Goal: Information Seeking & Learning: Compare options

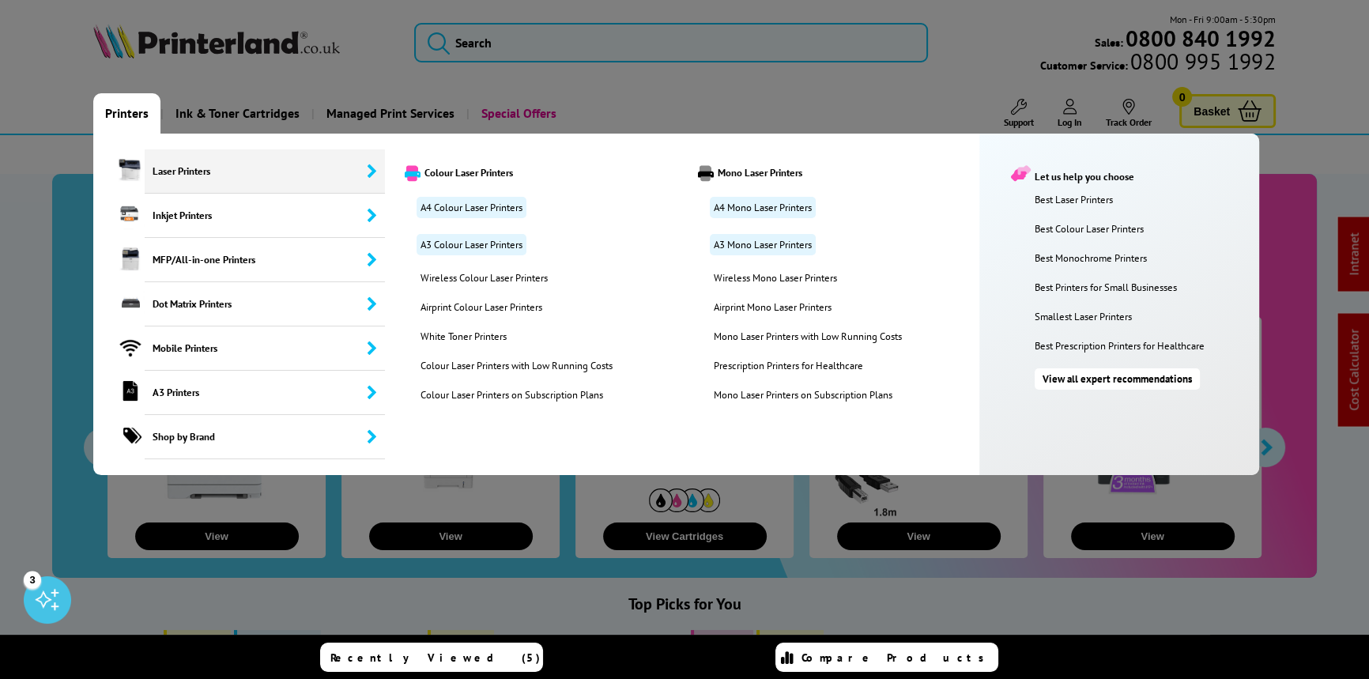
click at [167, 167] on span "Laser Printers" at bounding box center [265, 171] width 240 height 44
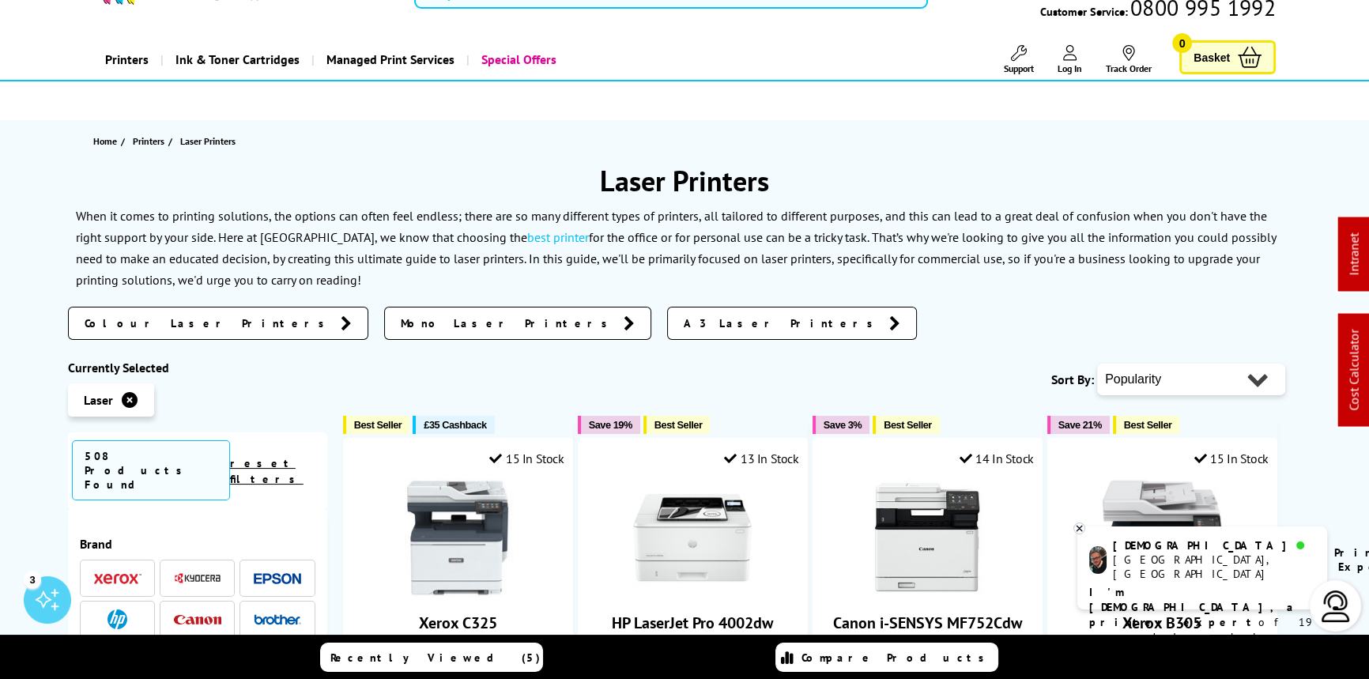
scroll to position [143, 0]
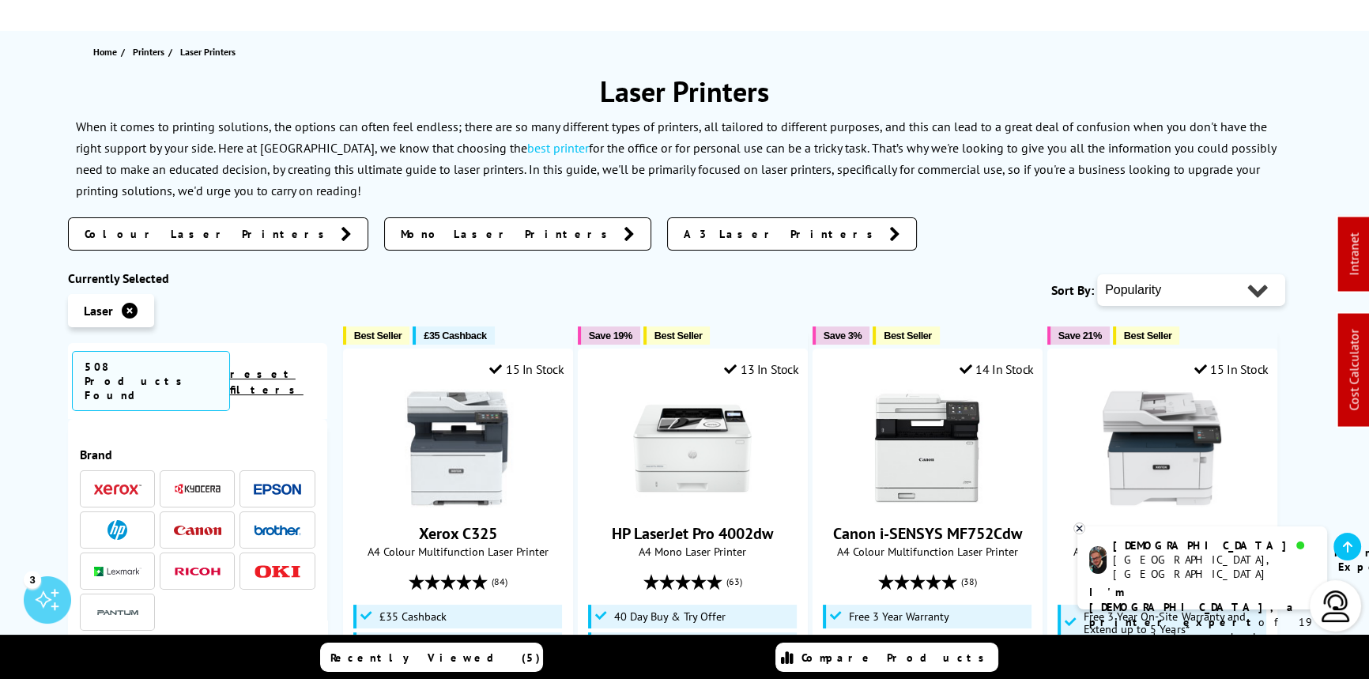
click at [137, 304] on link at bounding box center [129, 310] width 17 height 17
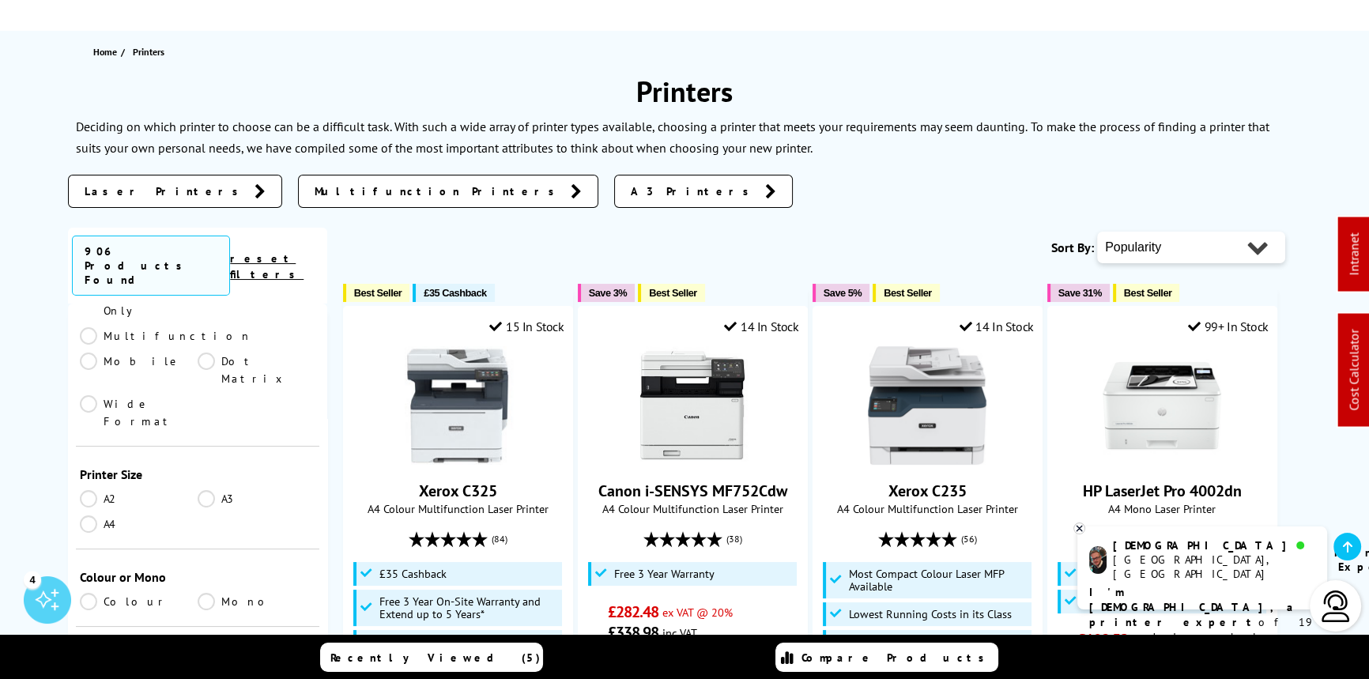
scroll to position [143, 0]
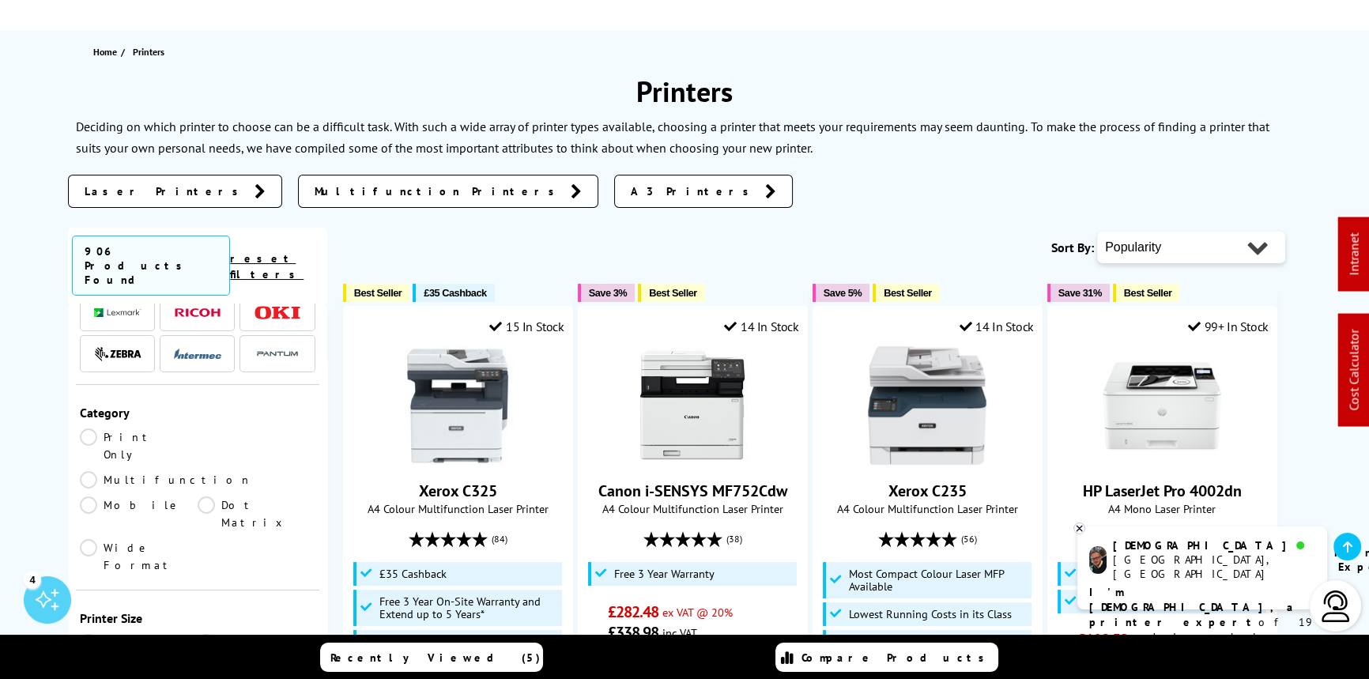
click at [206, 471] on link "Multifunction" at bounding box center [166, 479] width 172 height 17
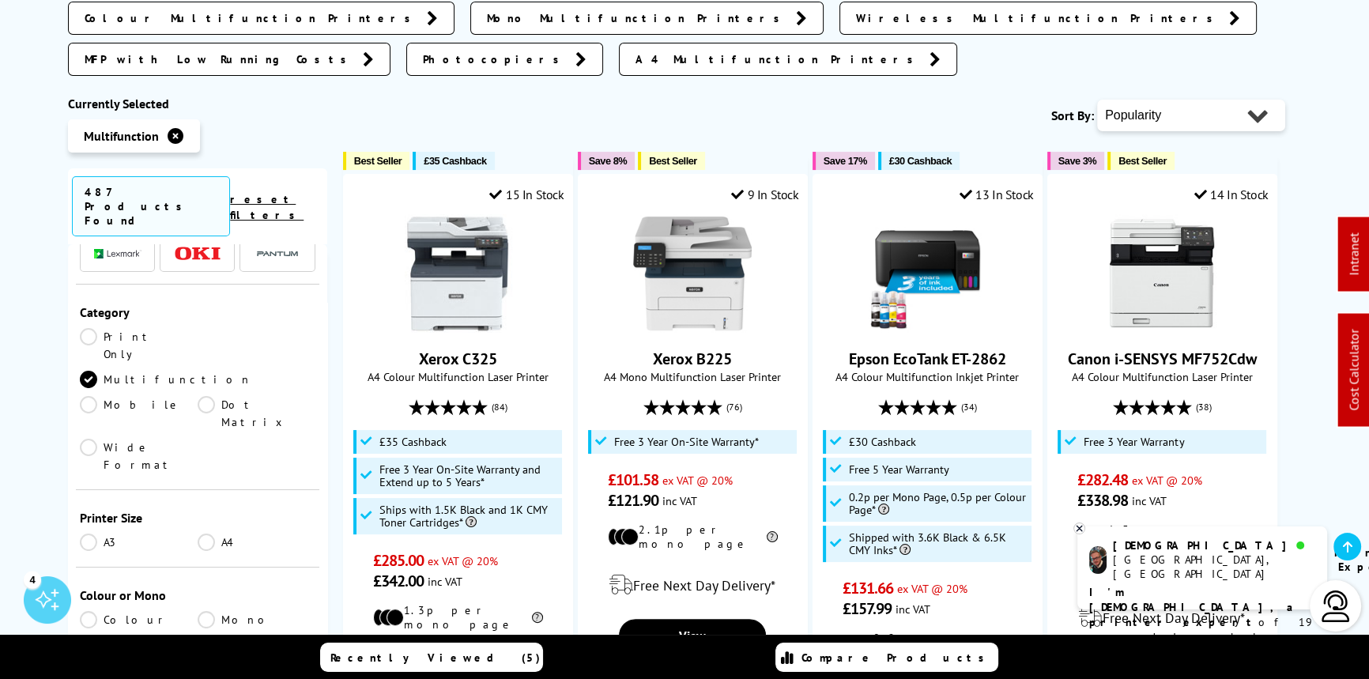
scroll to position [359, 0]
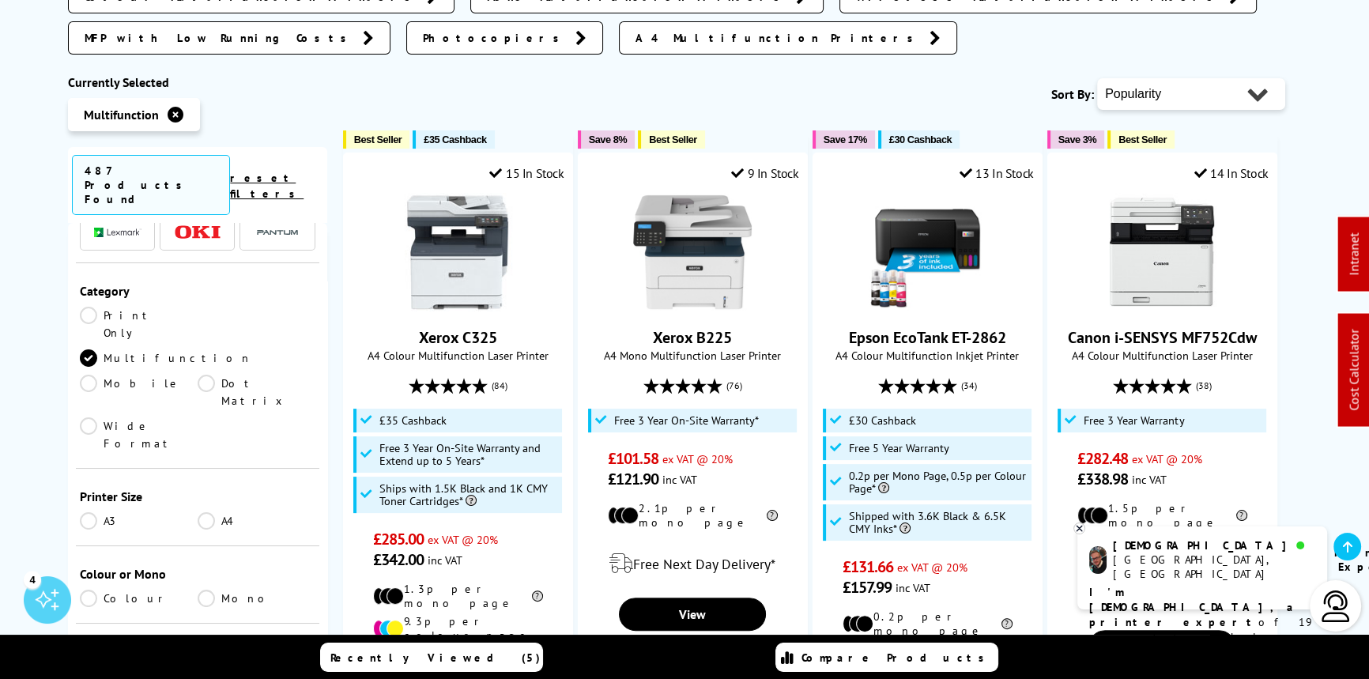
click at [202, 590] on link "Mono" at bounding box center [257, 598] width 118 height 17
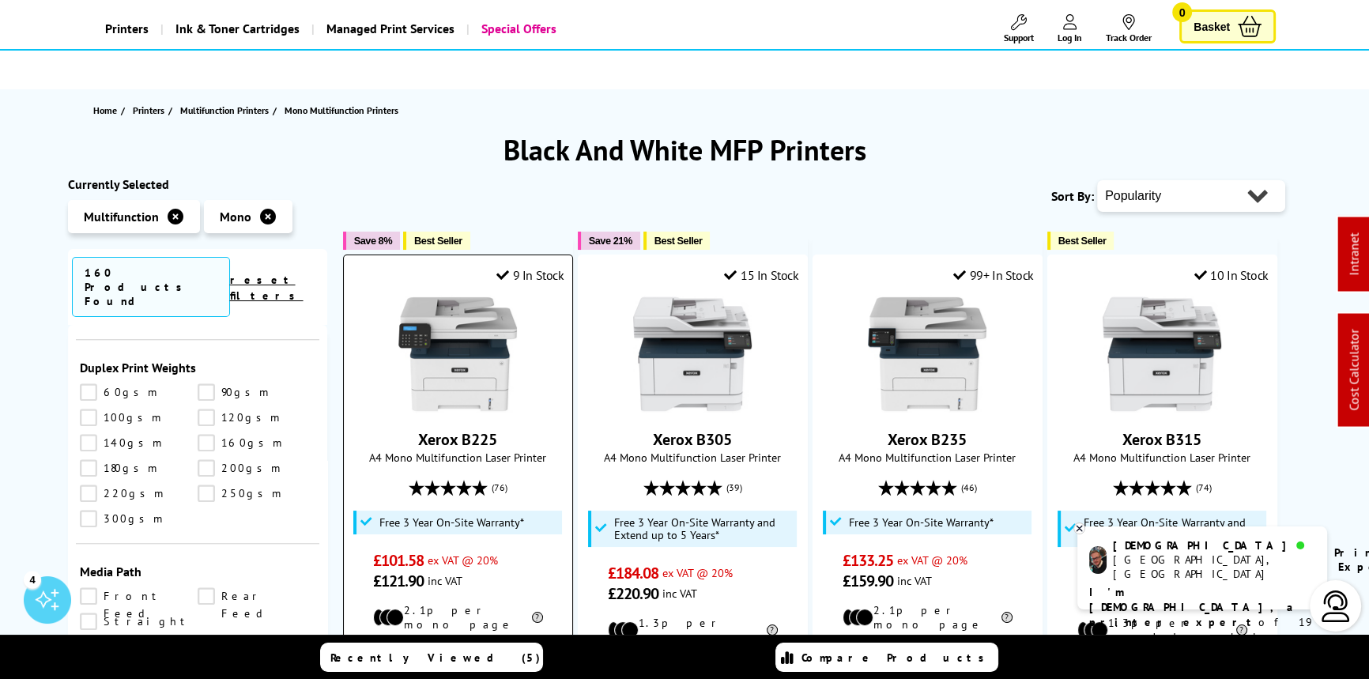
scroll to position [215, 0]
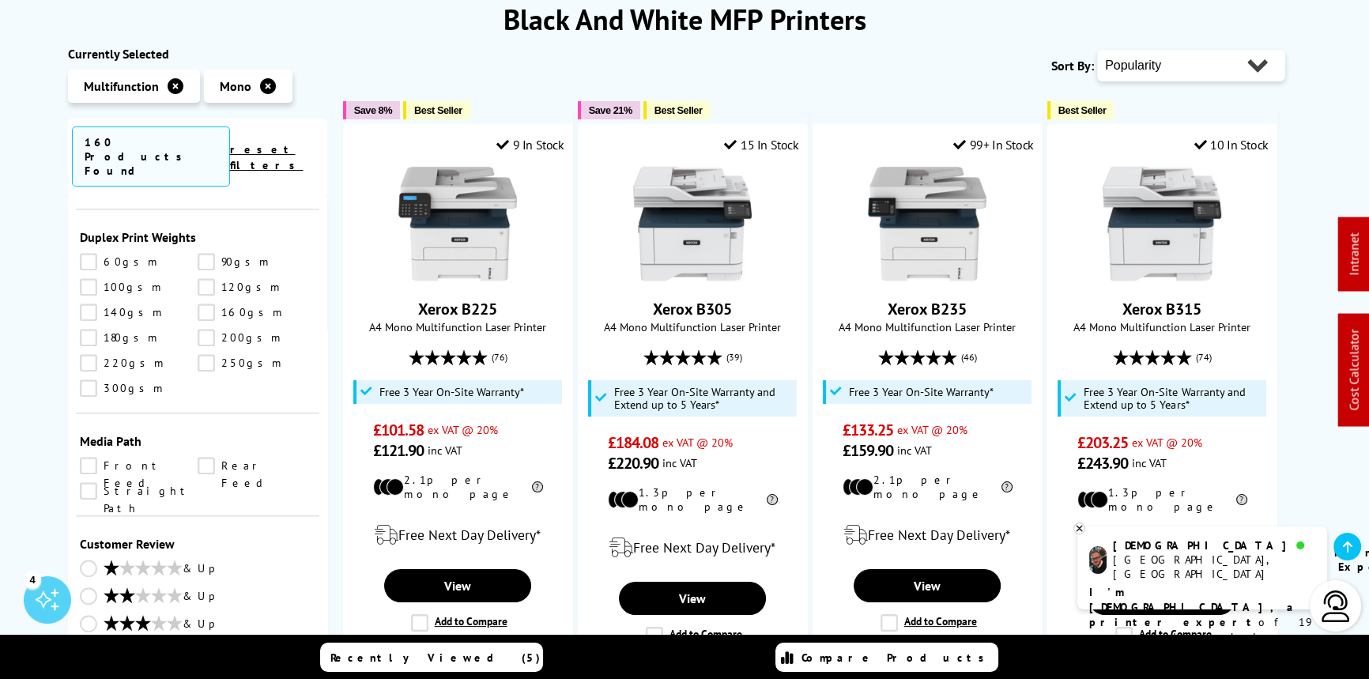
drag, startPoint x: 463, startPoint y: 245, endPoint x: 814, endPoint y: 48, distance: 402.5
click at [814, 48] on div "Sort By: Popularity Rating Price - Low to High Price - High to Low Running Cost…" at bounding box center [814, 66] width 942 height 40
click at [1225, 55] on select "Popularity Rating Price - Low to High Price - High to Low Running Costs - Low t…" at bounding box center [1191, 66] width 188 height 32
select select "Price Ascending"
click at [1097, 50] on select "Popularity Rating Price - Low to High Price - High to Low Running Costs - Low t…" at bounding box center [1191, 66] width 188 height 32
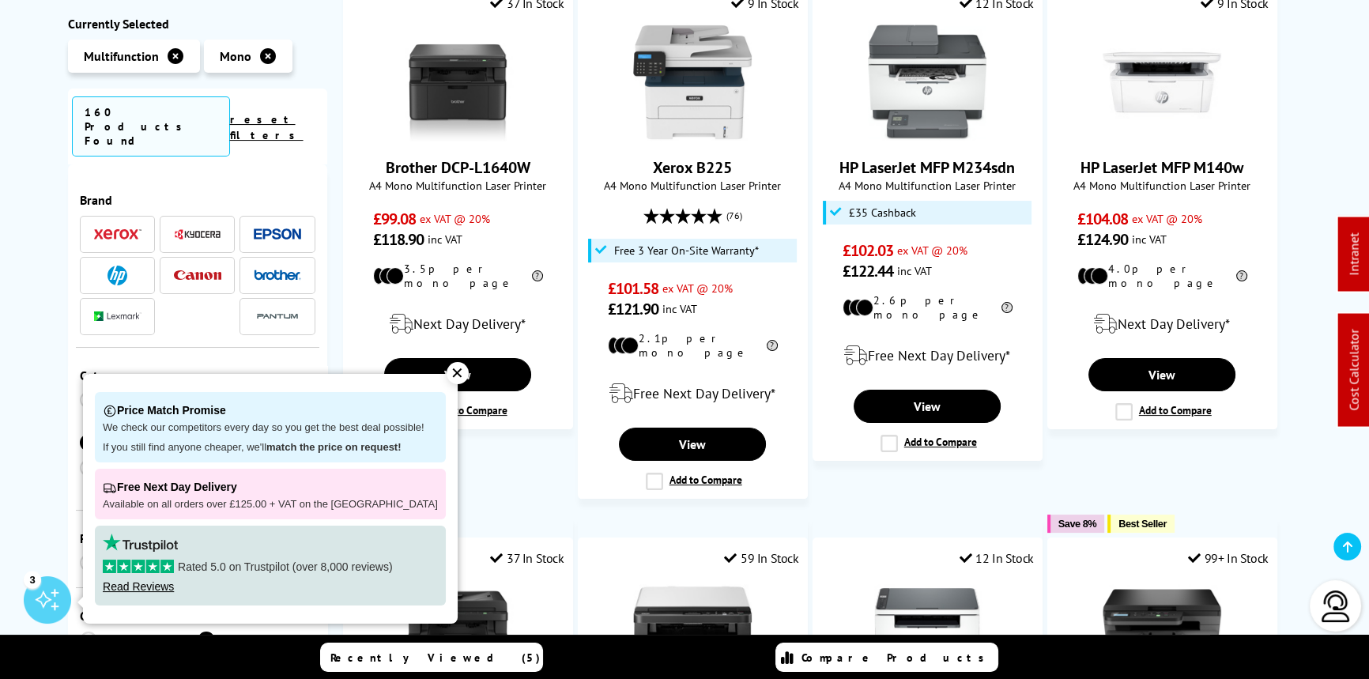
scroll to position [359, 0]
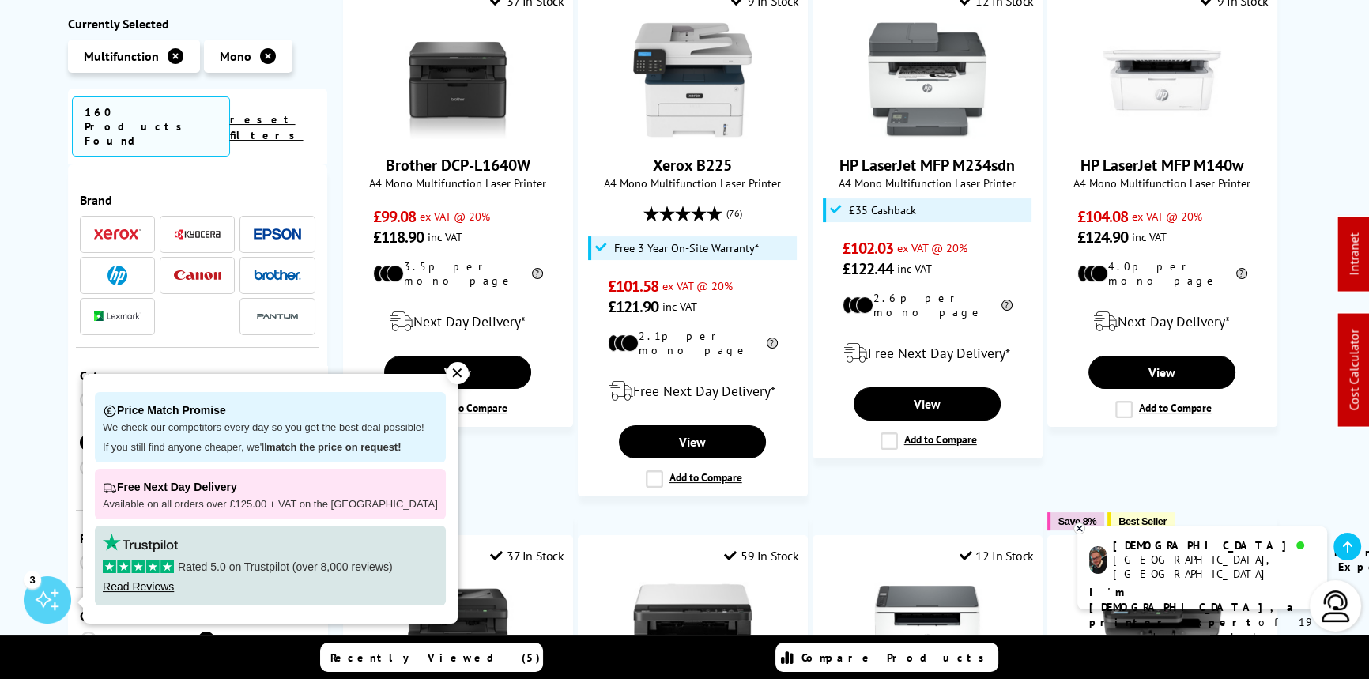
click at [450, 373] on div "✕" at bounding box center [458, 373] width 22 height 22
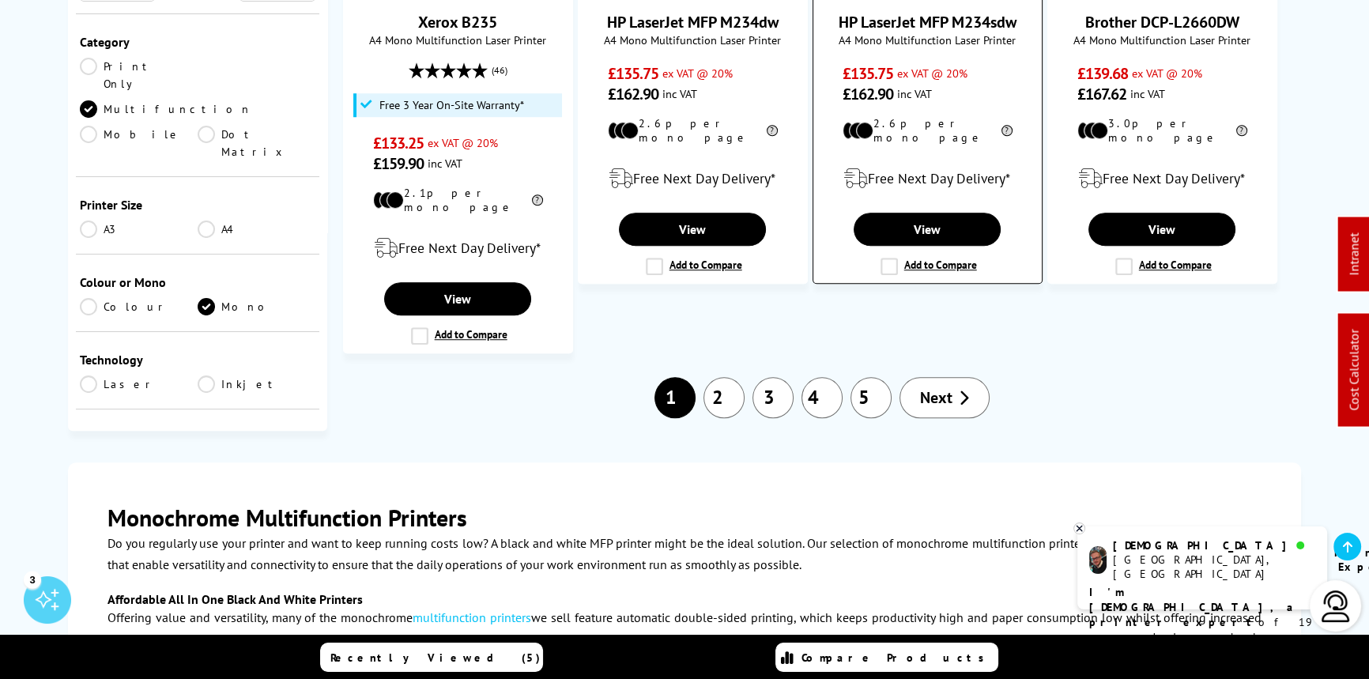
scroll to position [1581, 0]
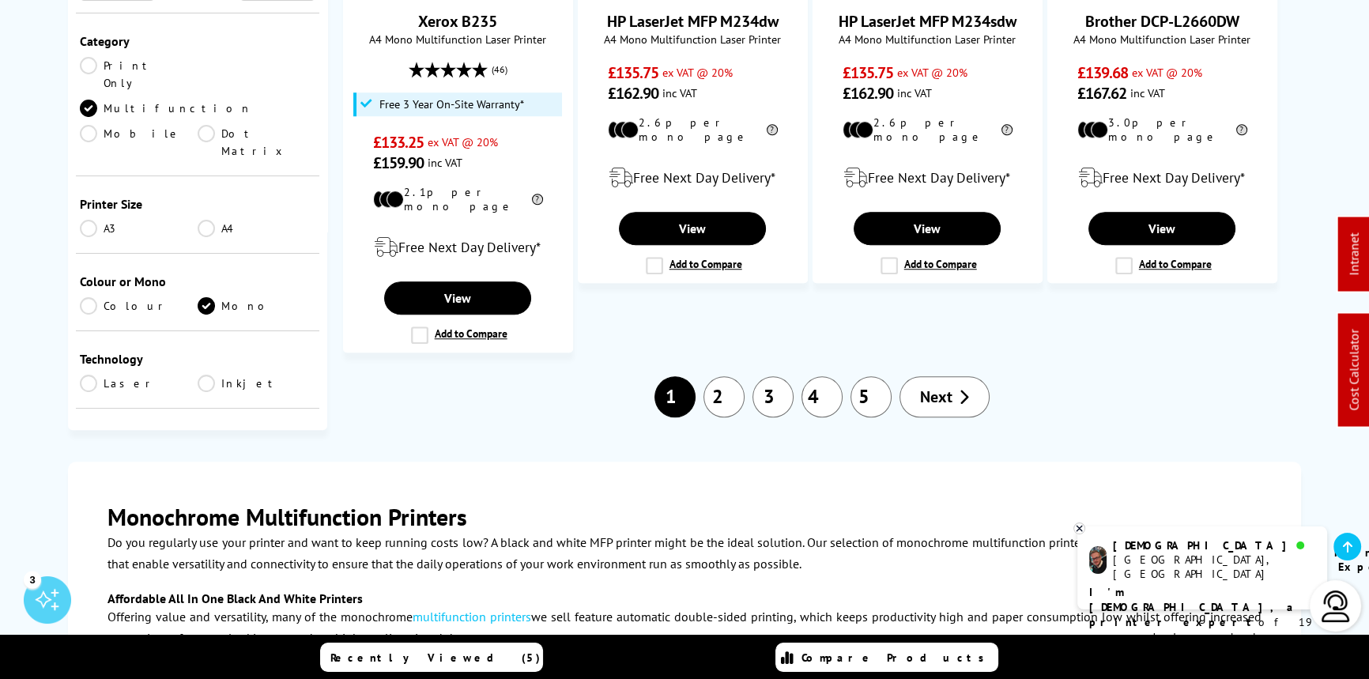
click at [730, 376] on link "2" at bounding box center [724, 396] width 41 height 41
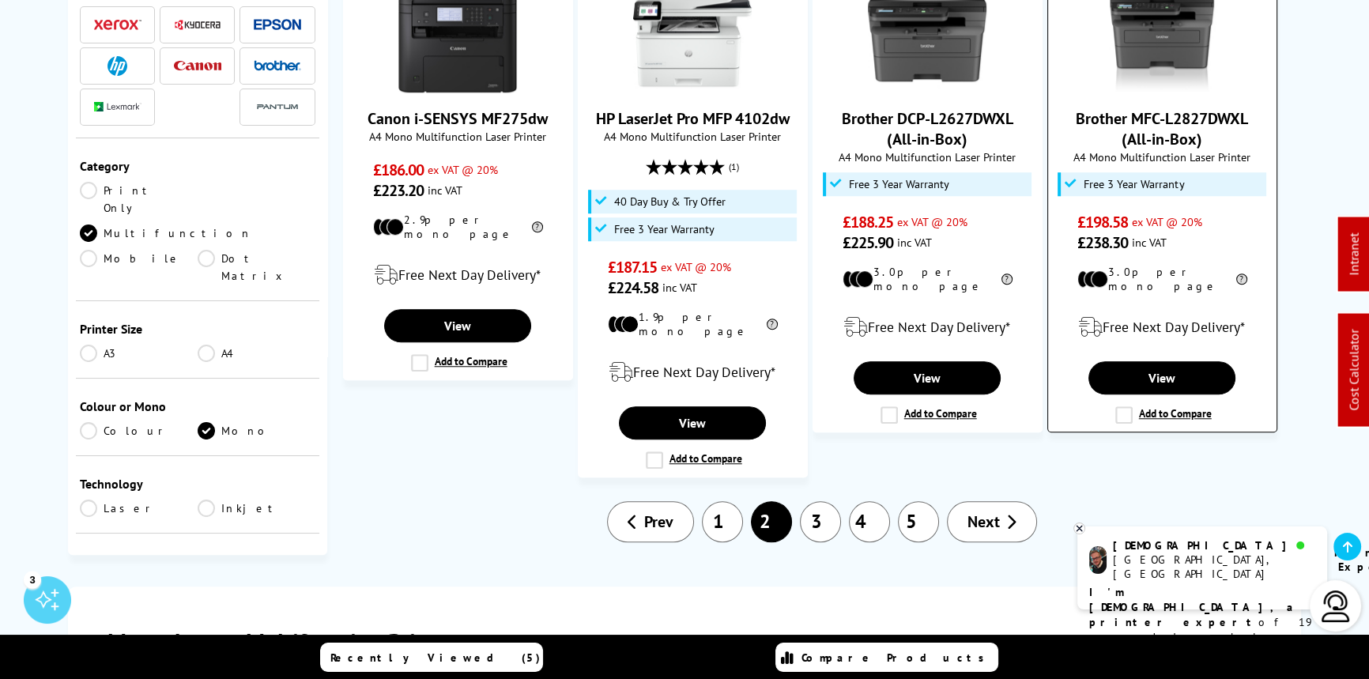
scroll to position [1796, 0]
